Goal: Information Seeking & Learning: Understand process/instructions

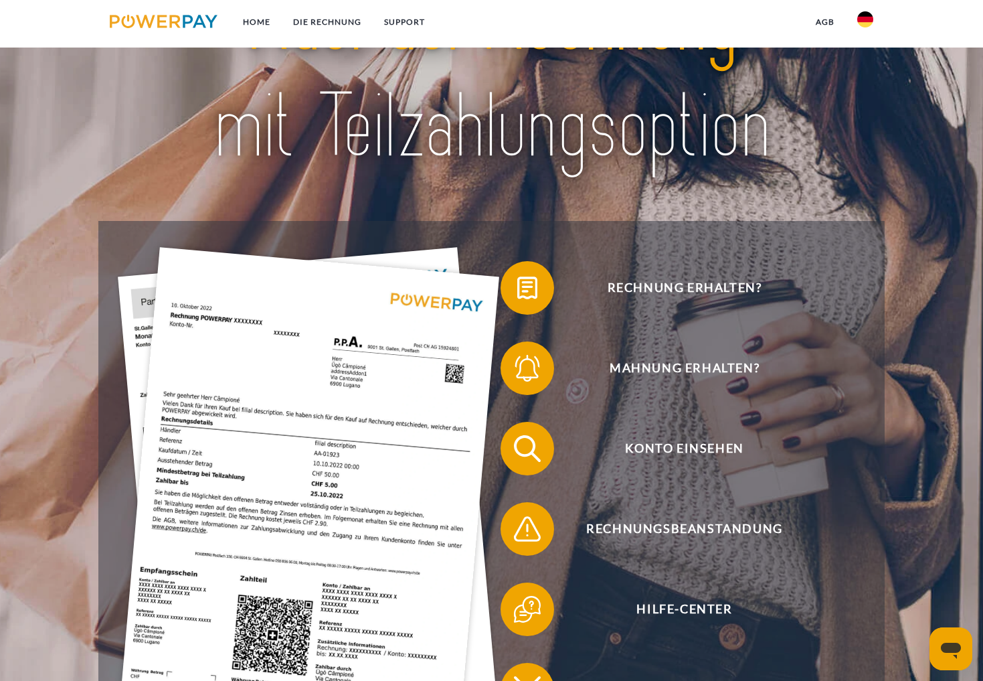
scroll to position [100, 0]
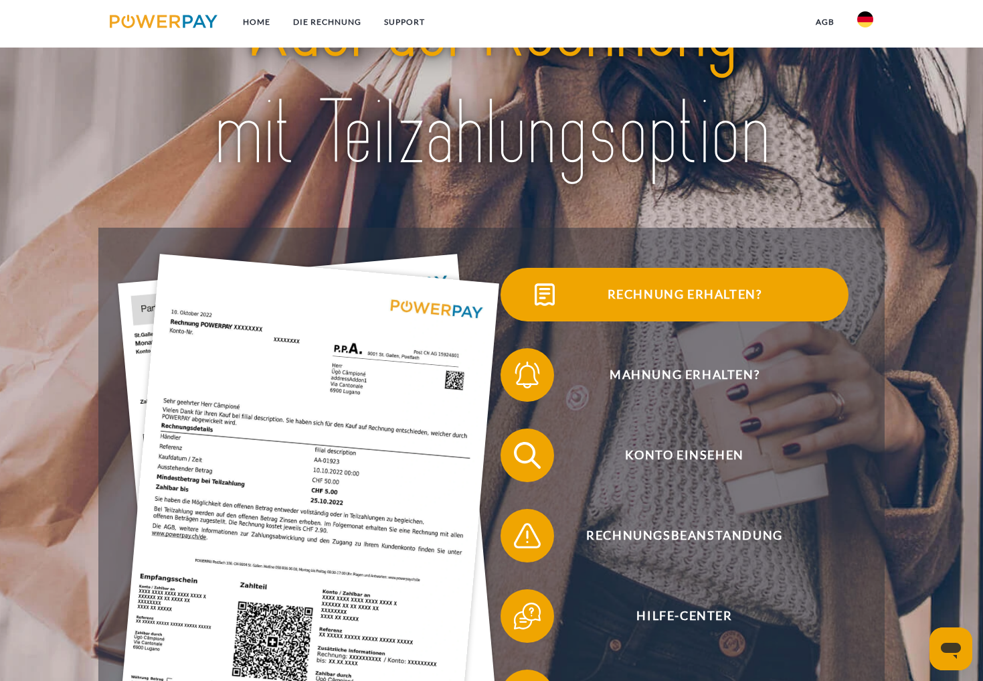
click at [695, 291] on span "Rechnung erhalten?" at bounding box center [685, 295] width 328 height 54
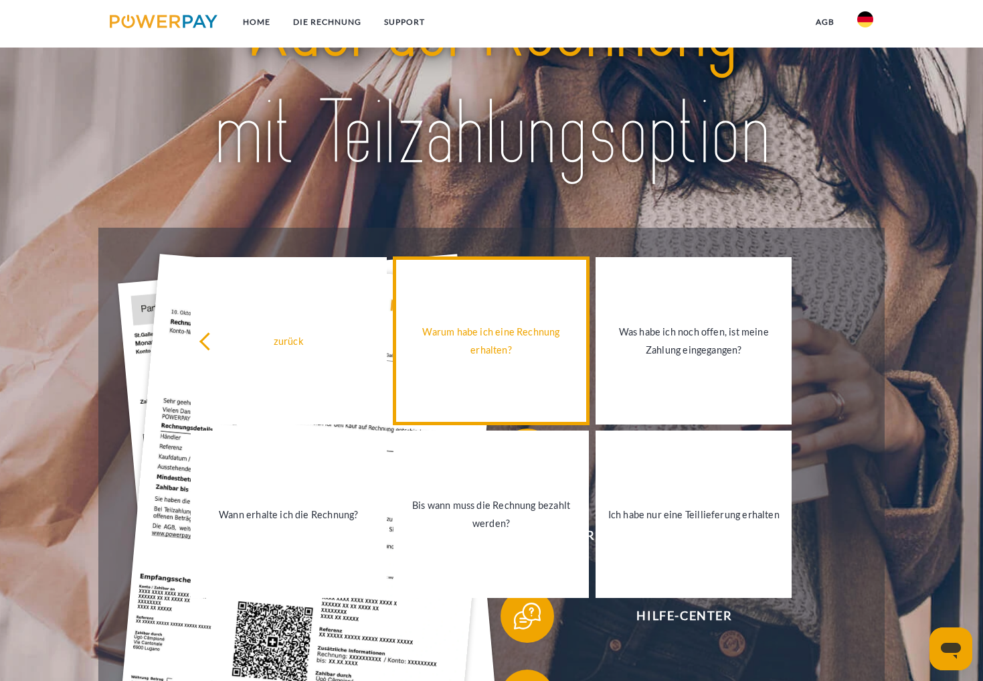
click at [469, 342] on div "Warum habe ich eine Rechnung erhalten?" at bounding box center [492, 341] width 180 height 36
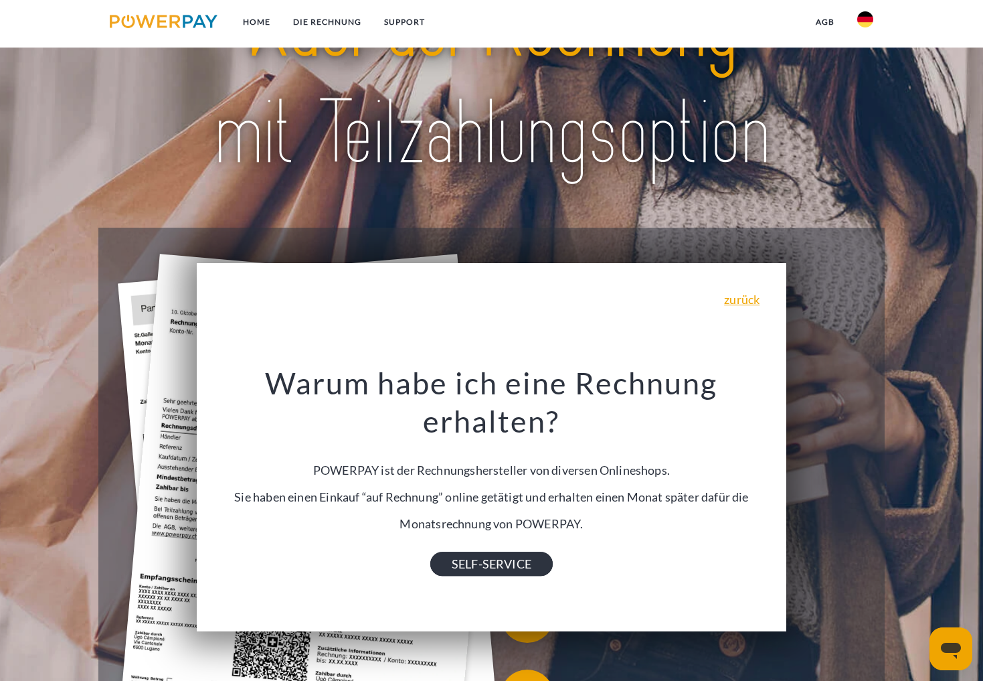
click at [477, 568] on link "SELF-SERVICE" at bounding box center [491, 563] width 122 height 24
click at [702, 301] on link "zurück" at bounding box center [741, 299] width 35 height 12
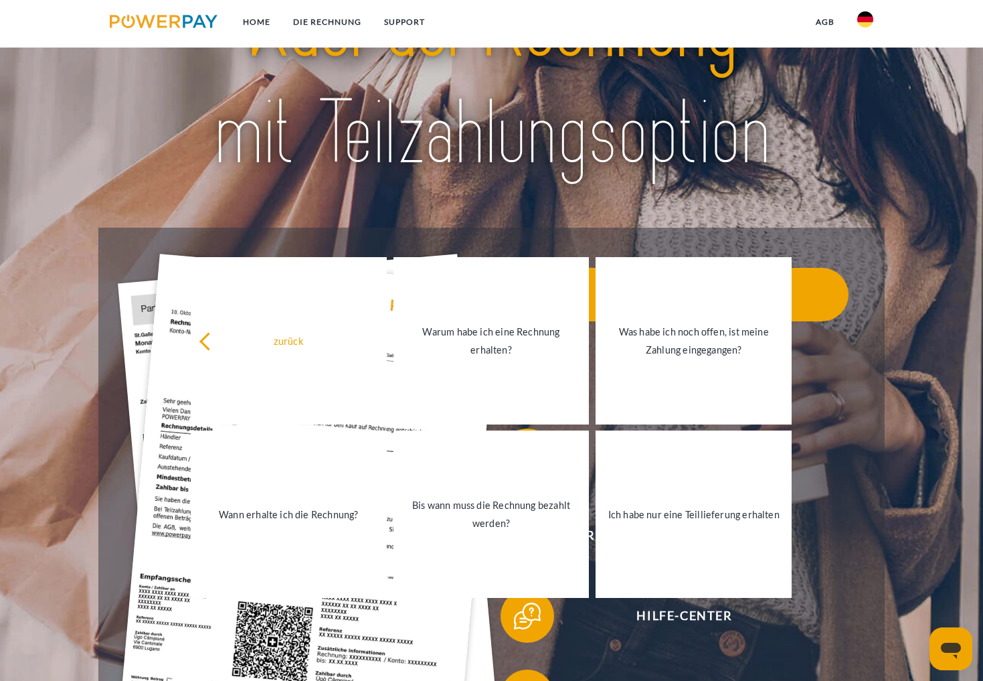
click at [702, 306] on span "Rechnung erhalten?" at bounding box center [685, 295] width 328 height 54
click at [702, 205] on div at bounding box center [491, 81] width 786 height 294
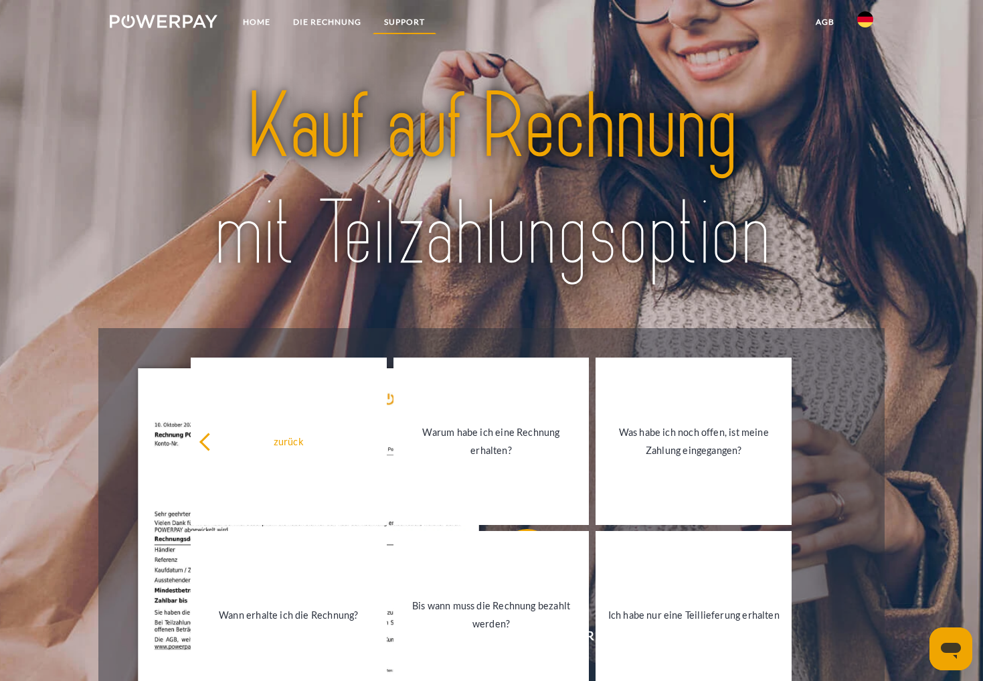
scroll to position [0, 0]
click at [405, 19] on link "SUPPORT" at bounding box center [405, 22] width 64 height 24
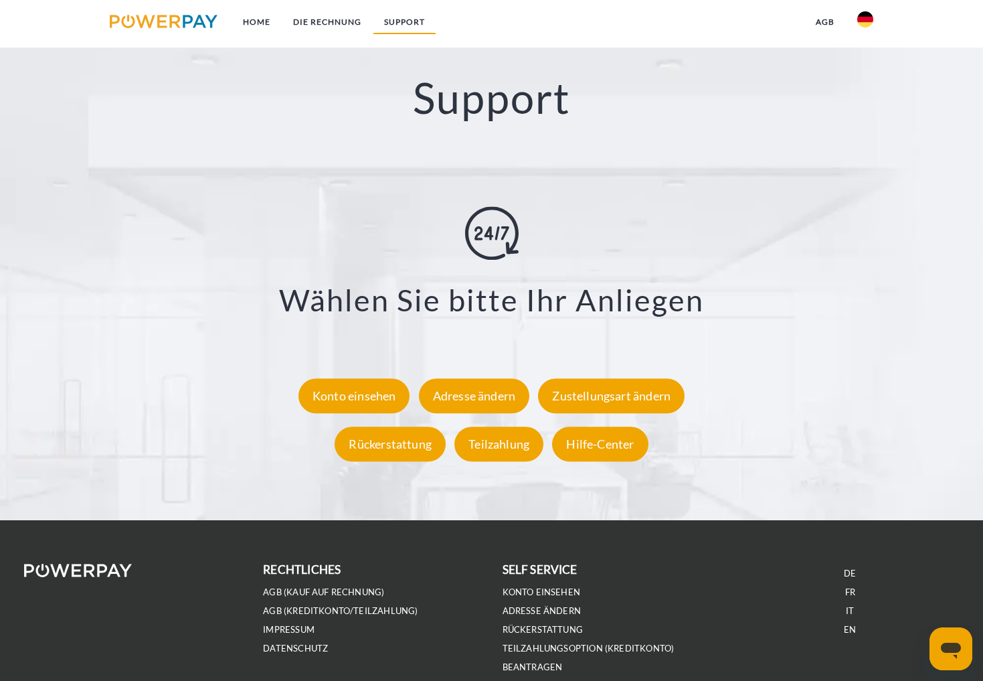
scroll to position [2315, 0]
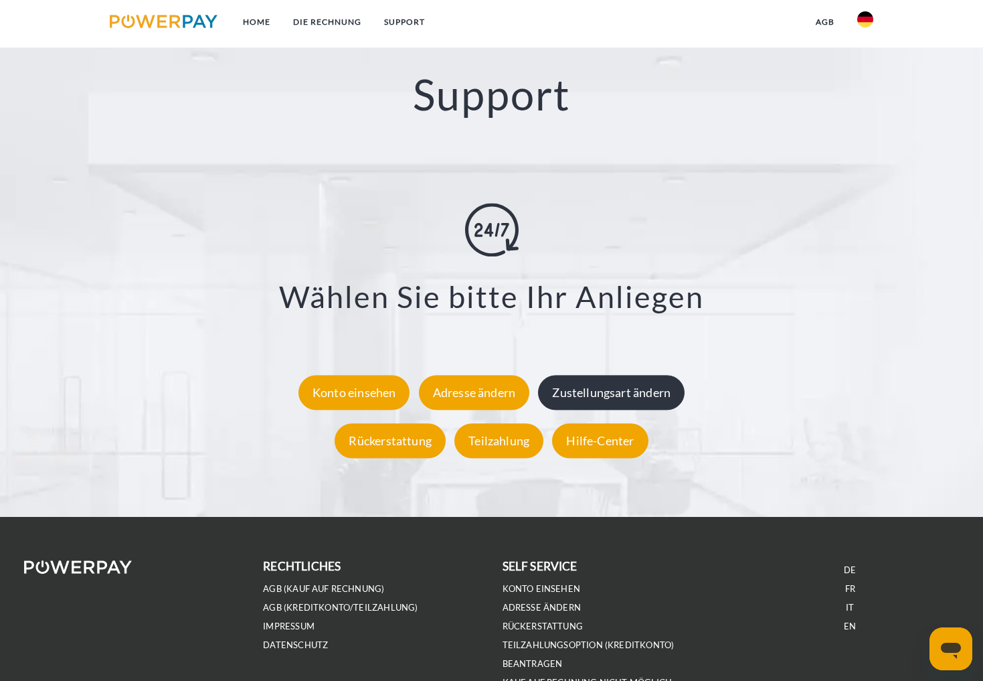
click at [625, 386] on div "Zustellungsart ändern" at bounding box center [611, 392] width 147 height 35
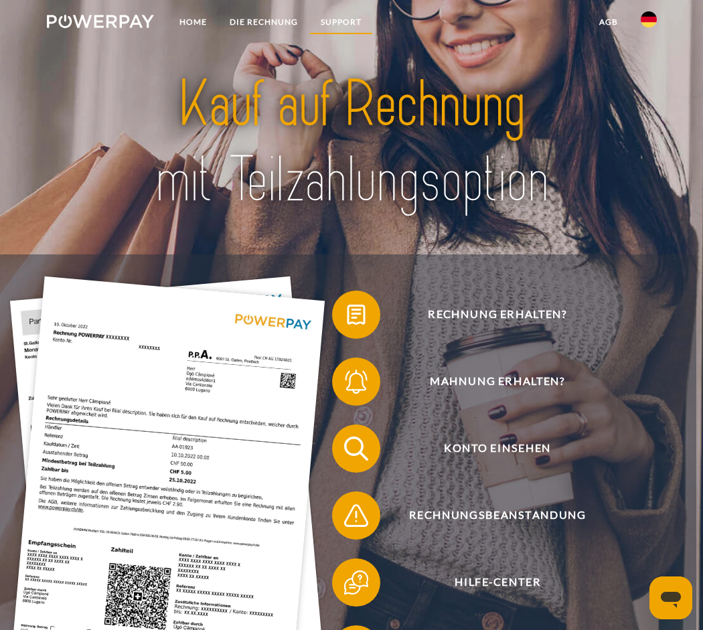
click at [350, 20] on link "SUPPORT" at bounding box center [341, 22] width 64 height 24
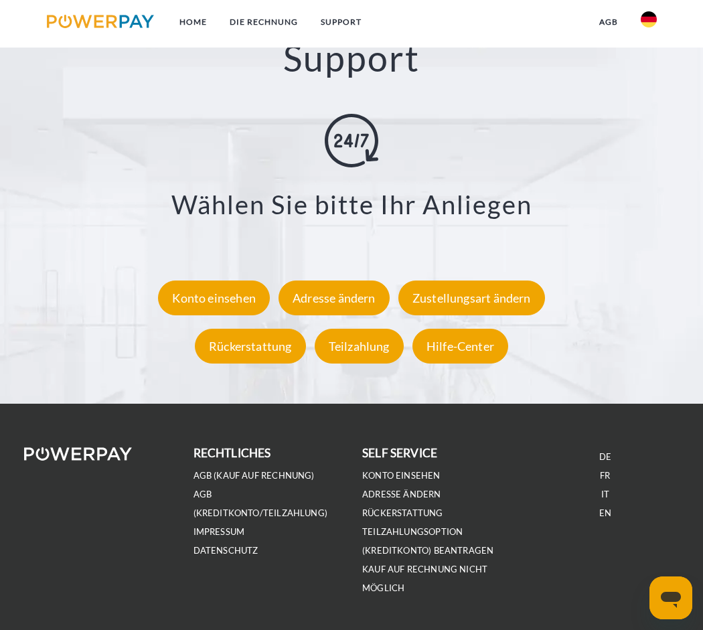
scroll to position [2046, 1]
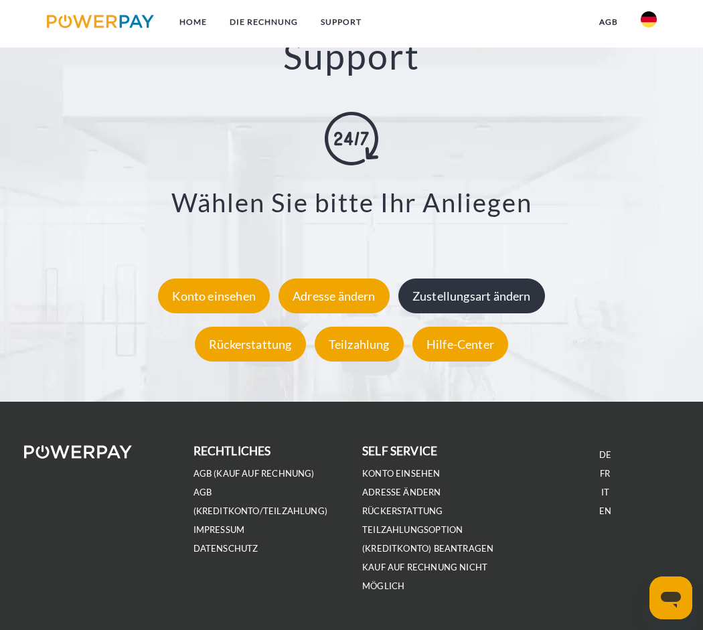
click at [445, 290] on div "Zustellungsart ändern" at bounding box center [471, 295] width 147 height 35
